Goal: Transaction & Acquisition: Book appointment/travel/reservation

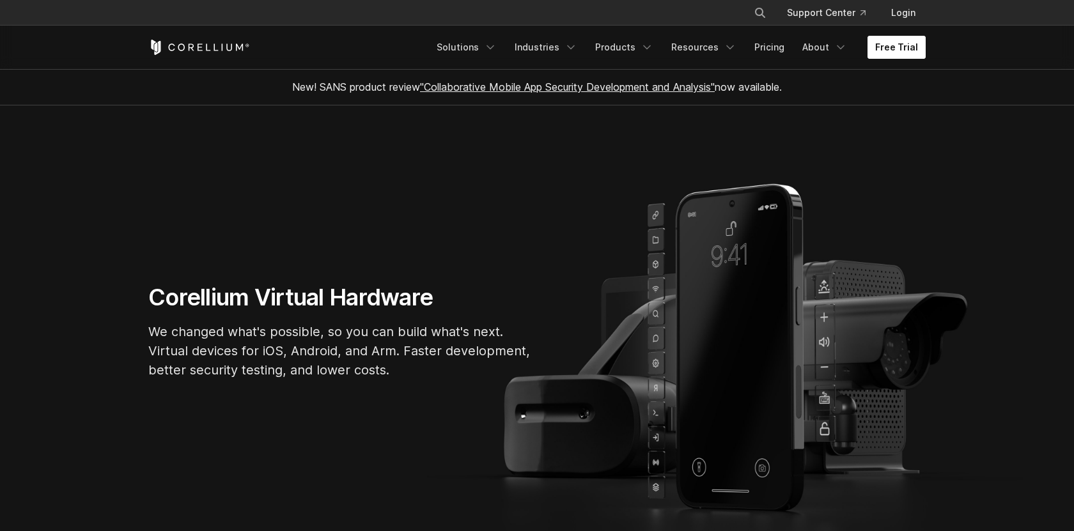
click at [898, 47] on link "Free Trial" at bounding box center [897, 47] width 58 height 23
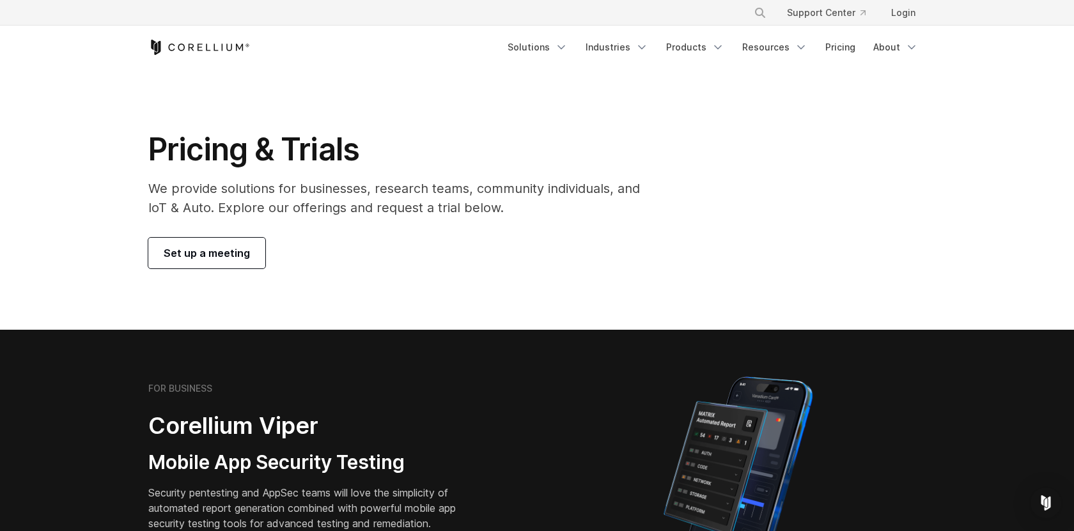
click at [233, 250] on span "Set up a meeting" at bounding box center [207, 253] width 86 height 15
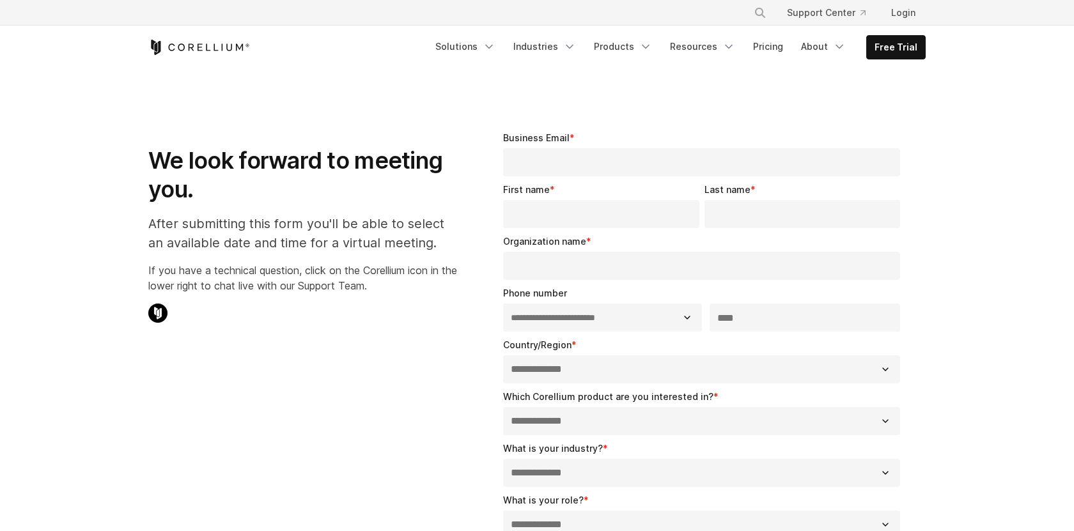
select select "**"
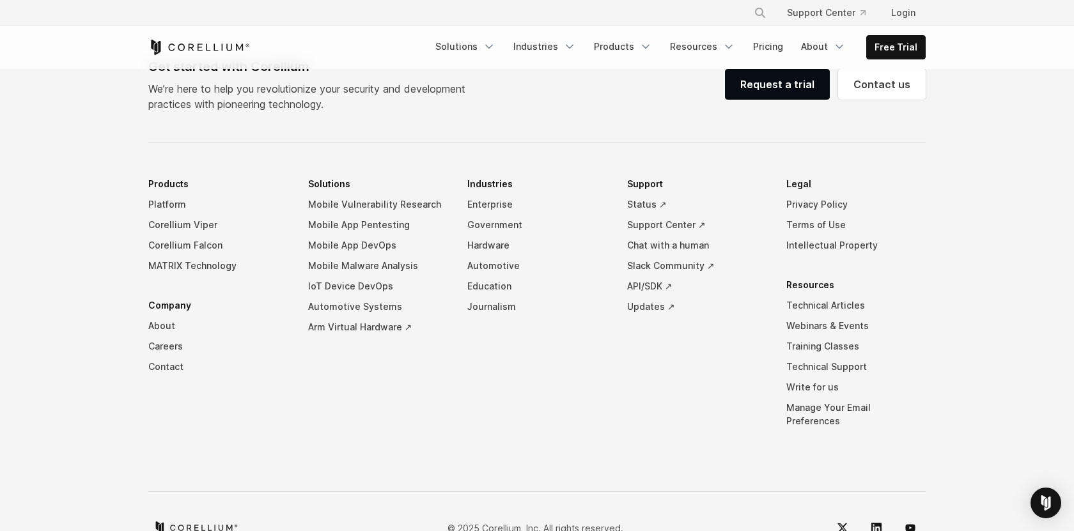
scroll to position [849, 0]
